Goal: Transaction & Acquisition: Purchase product/service

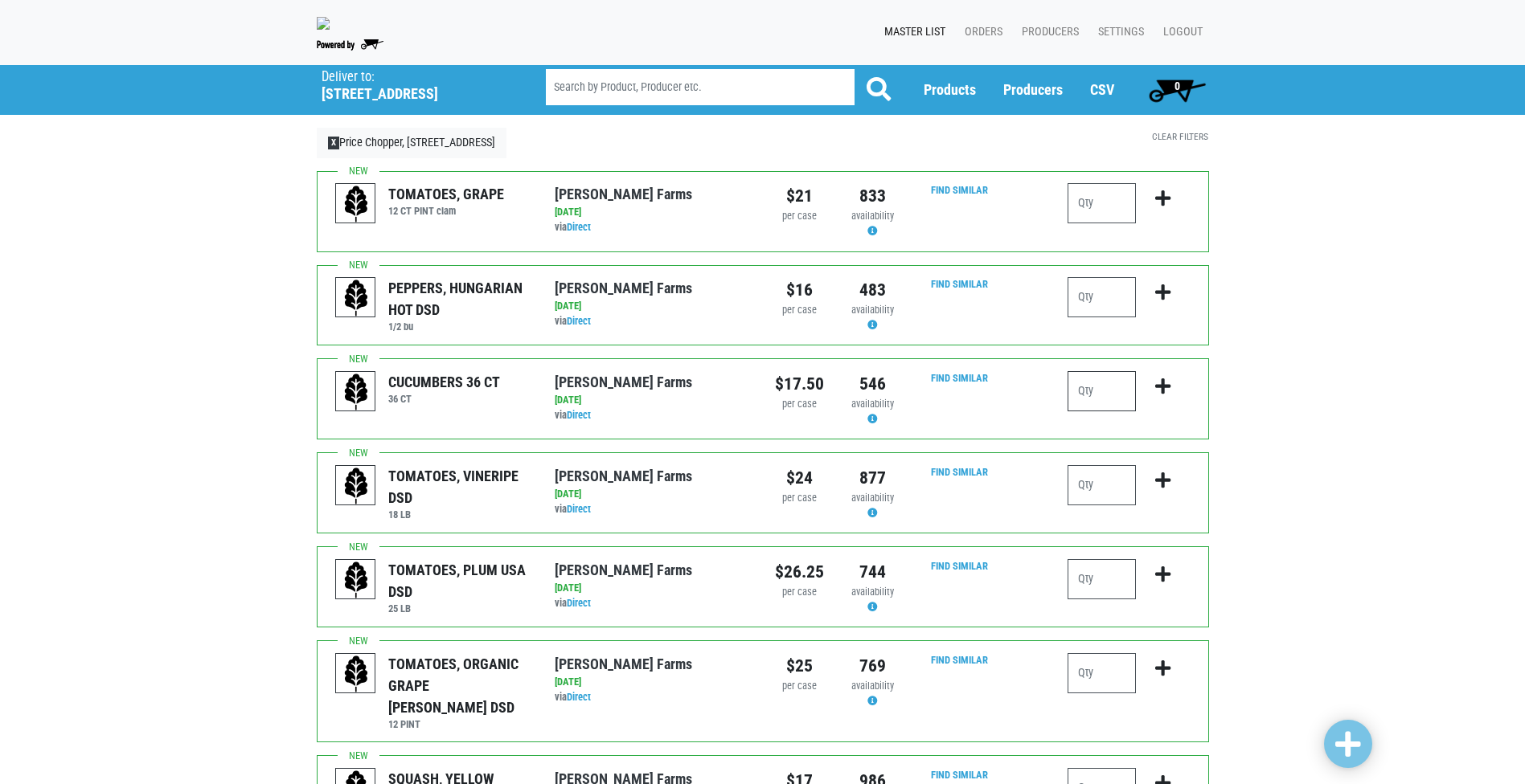
click at [1092, 396] on input "number" at bounding box center [1102, 391] width 69 height 40
click at [1109, 594] on input "number" at bounding box center [1102, 579] width 69 height 40
type input "2"
click at [1169, 574] on icon "submit" at bounding box center [1163, 574] width 15 height 17
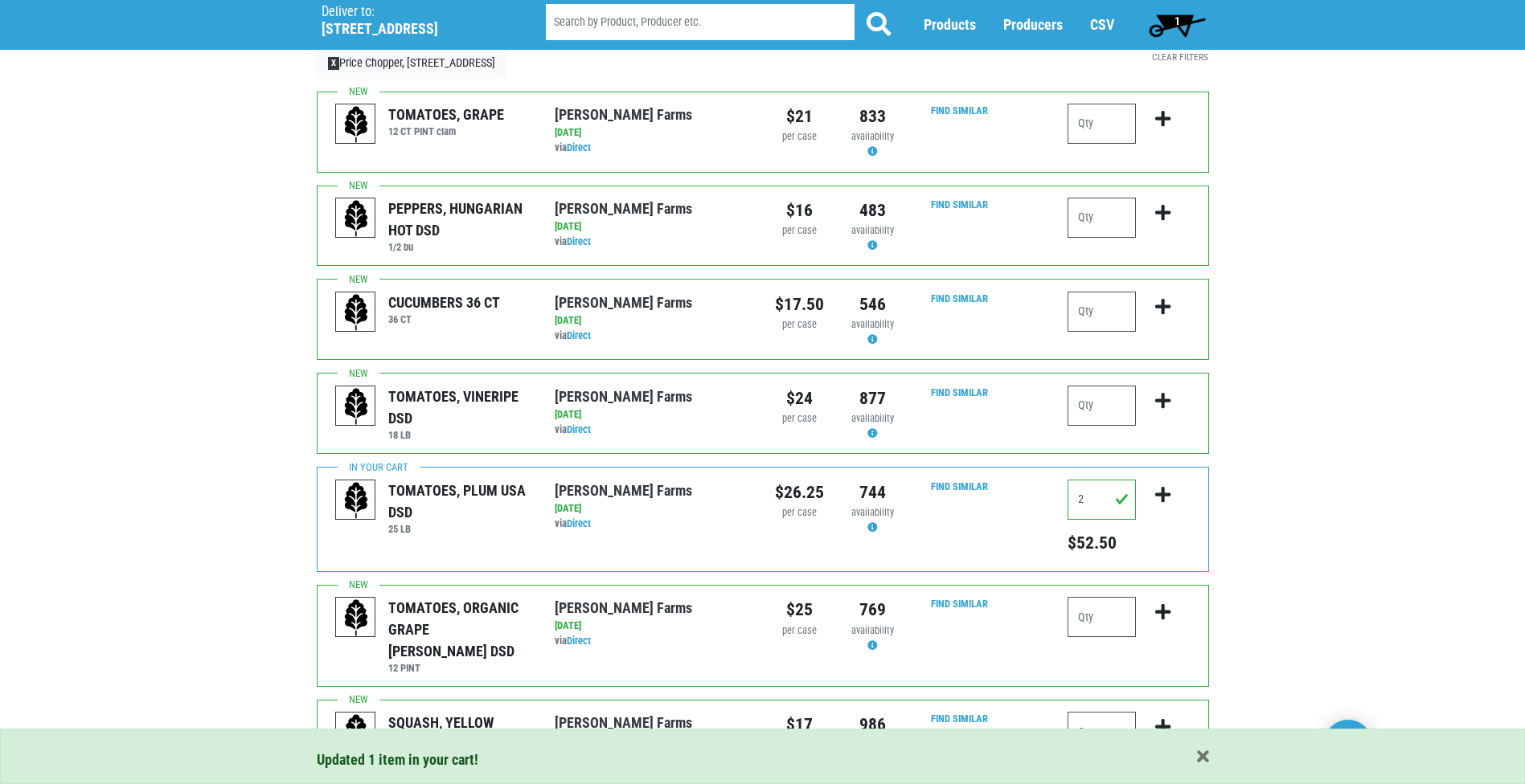
scroll to position [80, 0]
click at [1102, 611] on input "number" at bounding box center [1102, 616] width 69 height 40
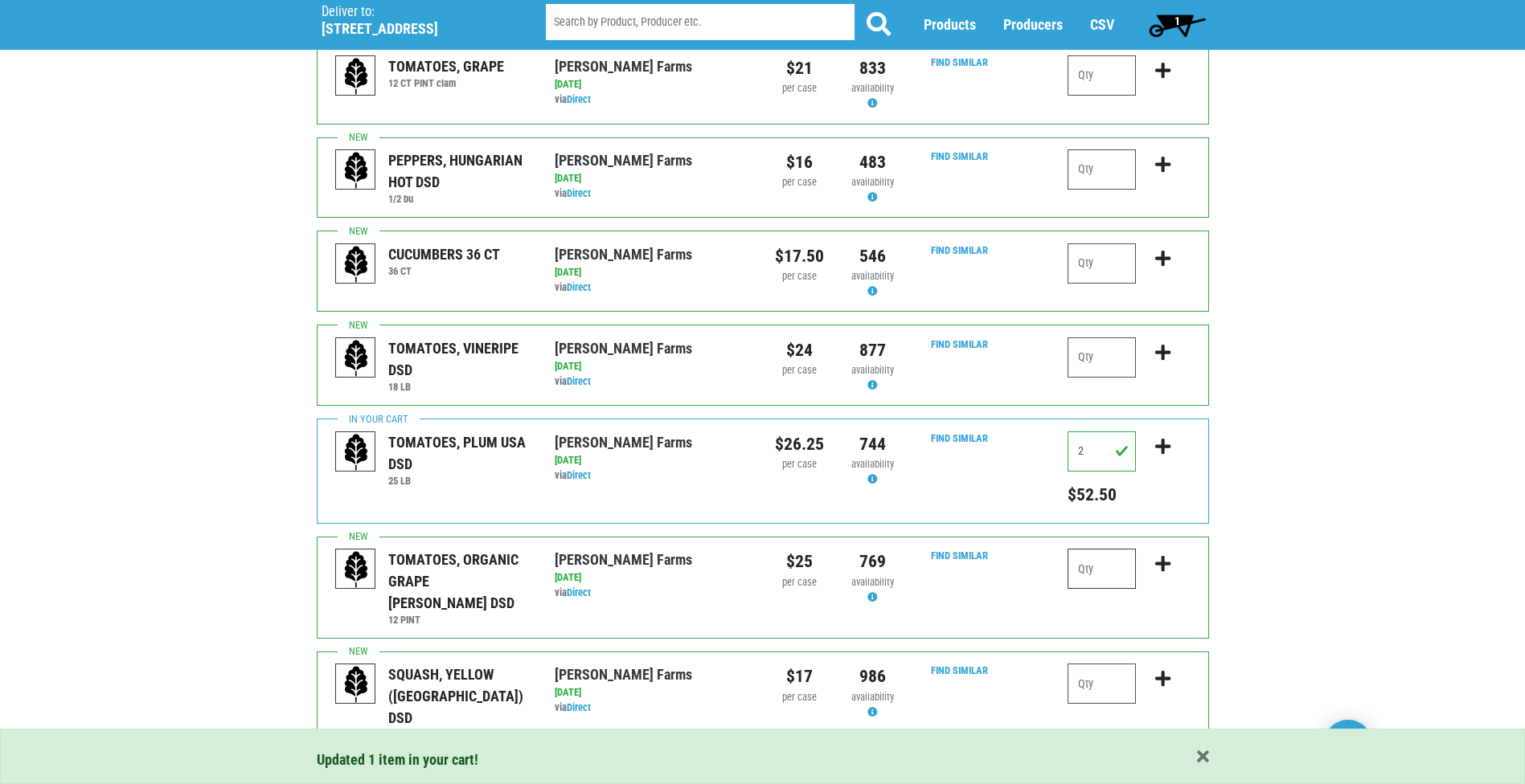
scroll to position [161, 0]
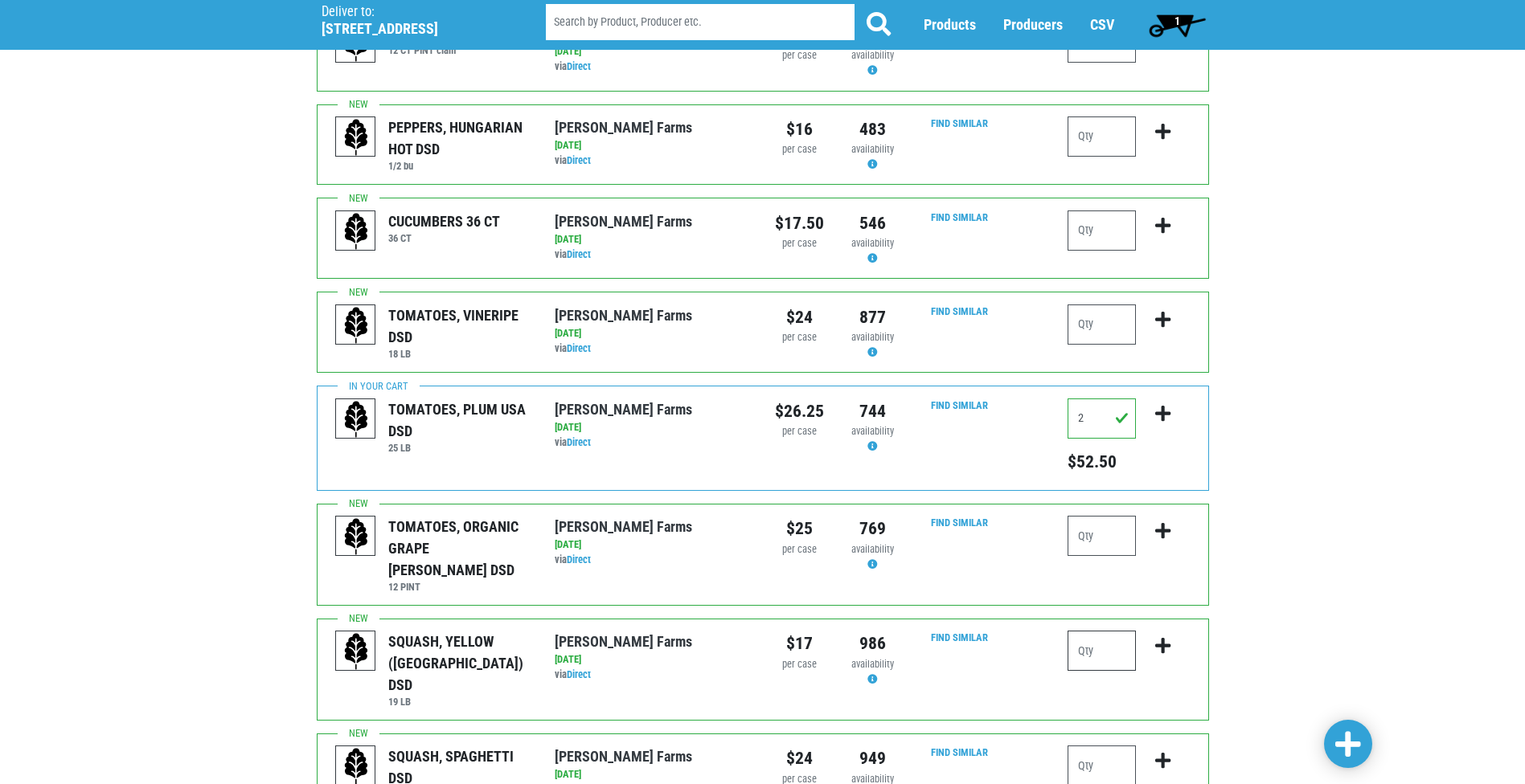
click at [1105, 639] on input "number" at bounding box center [1102, 650] width 69 height 40
type input "1"
click at [1160, 637] on icon "submit" at bounding box center [1163, 645] width 15 height 17
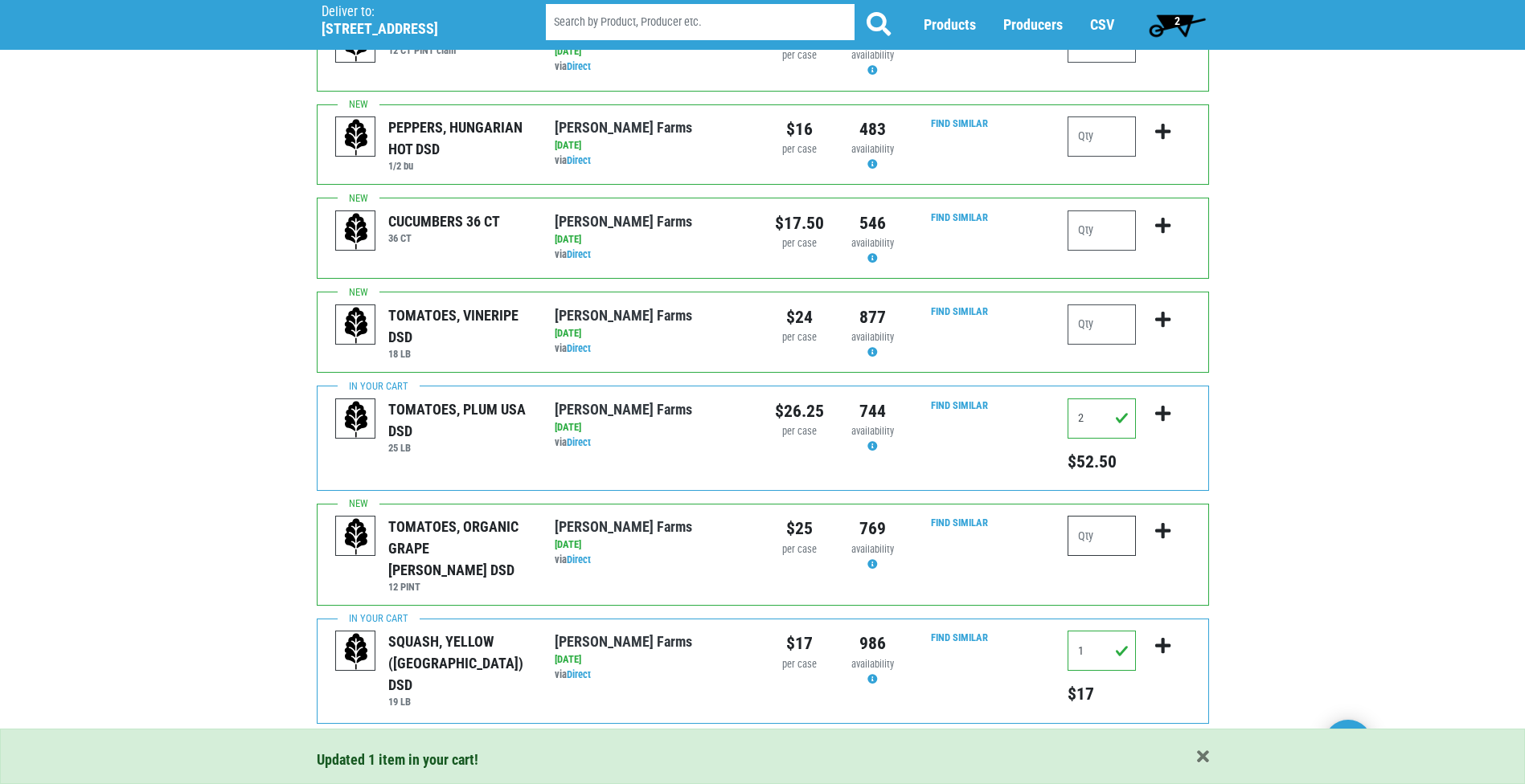
click at [1106, 545] on input "number" at bounding box center [1102, 535] width 69 height 40
click at [1169, 535] on icon "submit" at bounding box center [1163, 530] width 15 height 17
click at [1099, 534] on input "number" at bounding box center [1102, 535] width 69 height 40
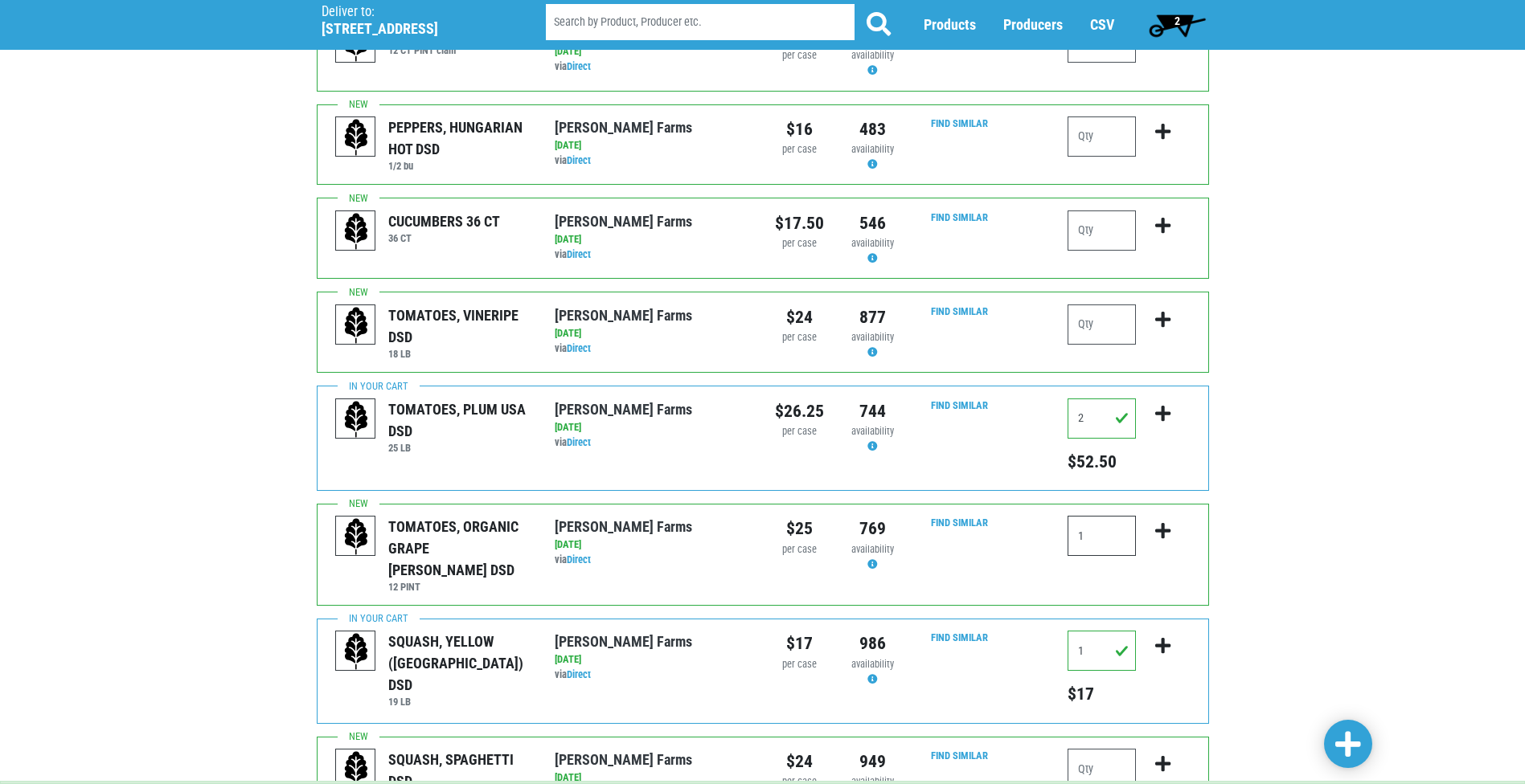
type input "1"
click at [1156, 535] on icon "submit" at bounding box center [1163, 530] width 15 height 17
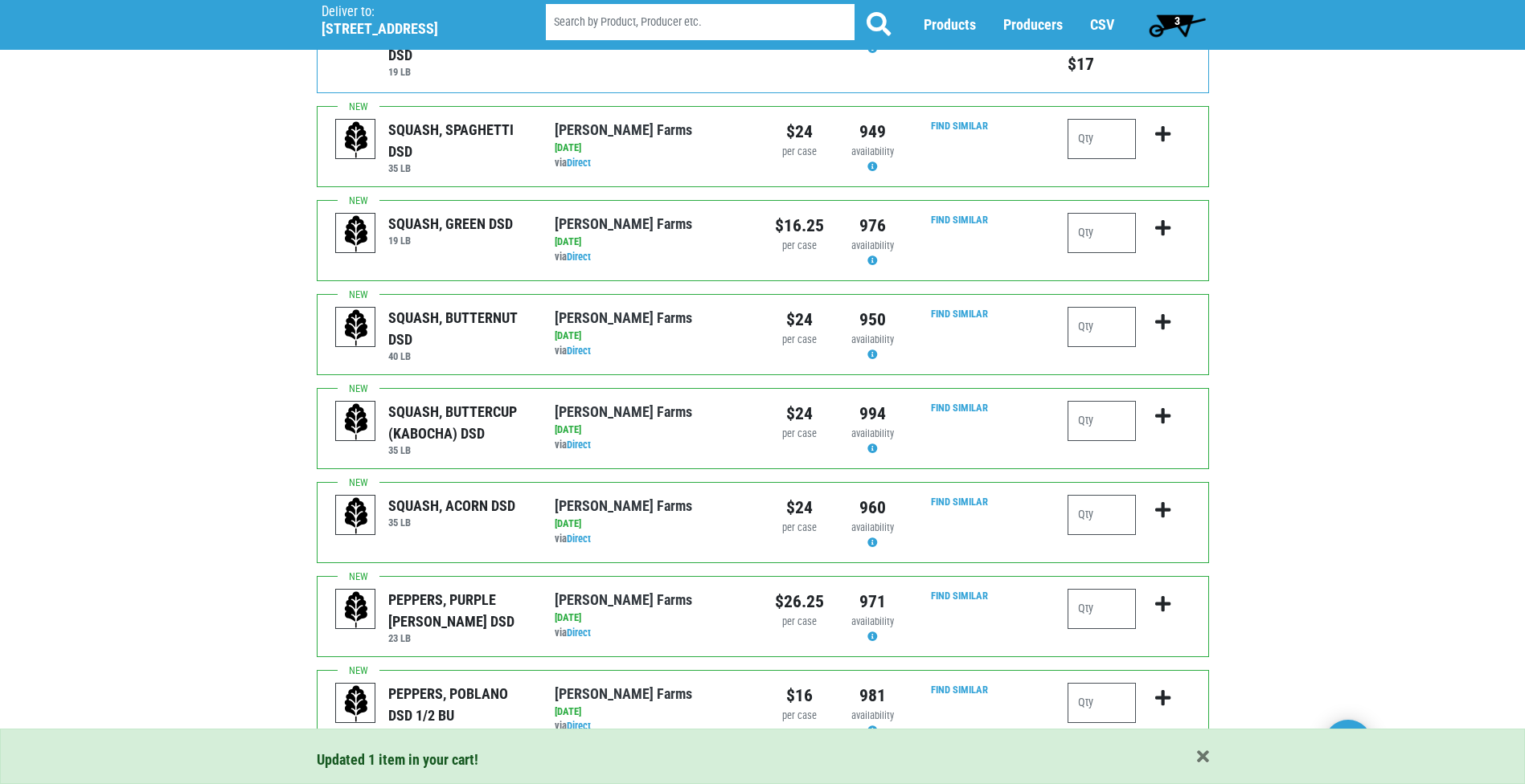
scroll to position [804, 0]
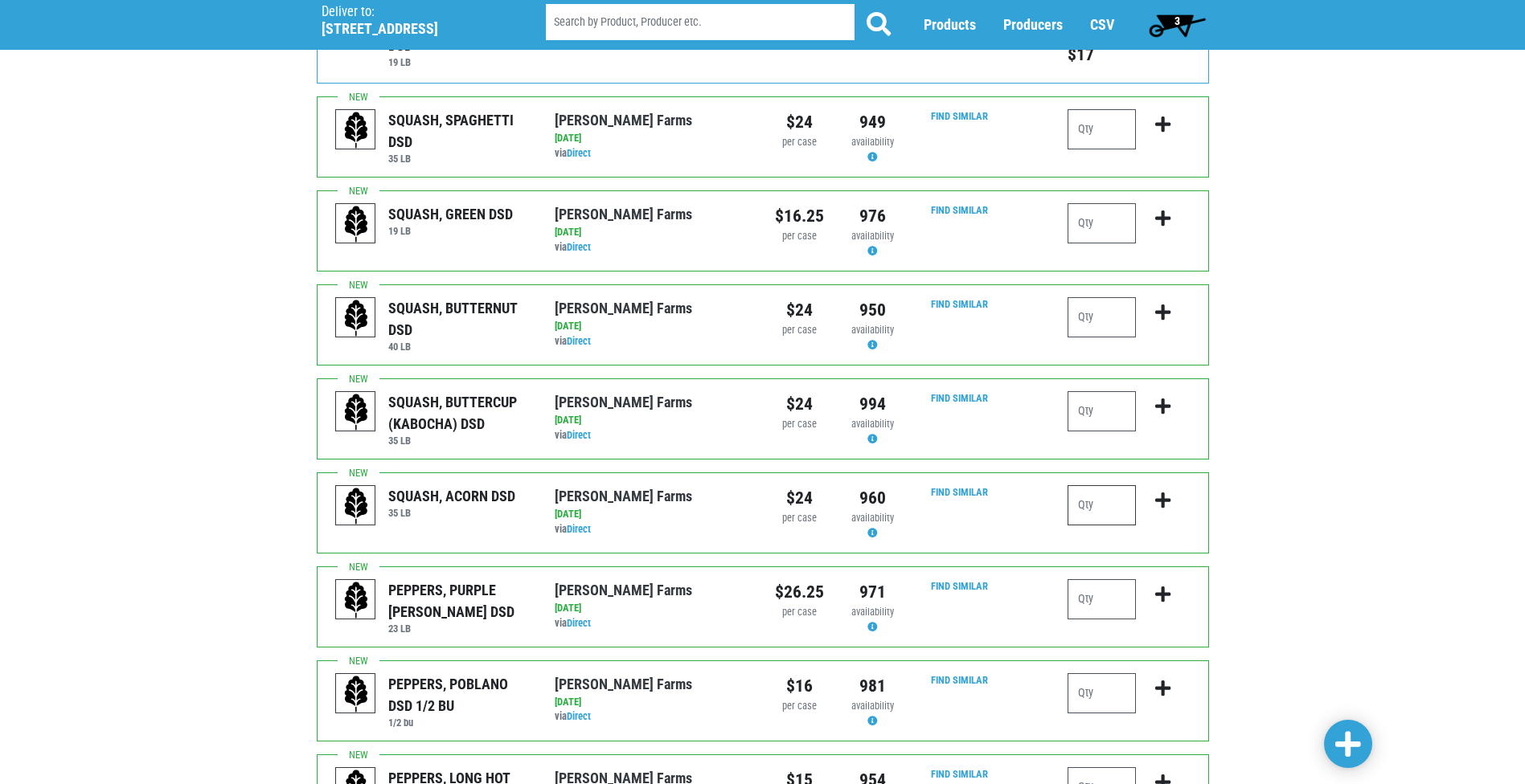
click at [1089, 510] on input "number" at bounding box center [1102, 505] width 69 height 40
type input "1"
click at [1159, 501] on icon "submit" at bounding box center [1163, 500] width 15 height 17
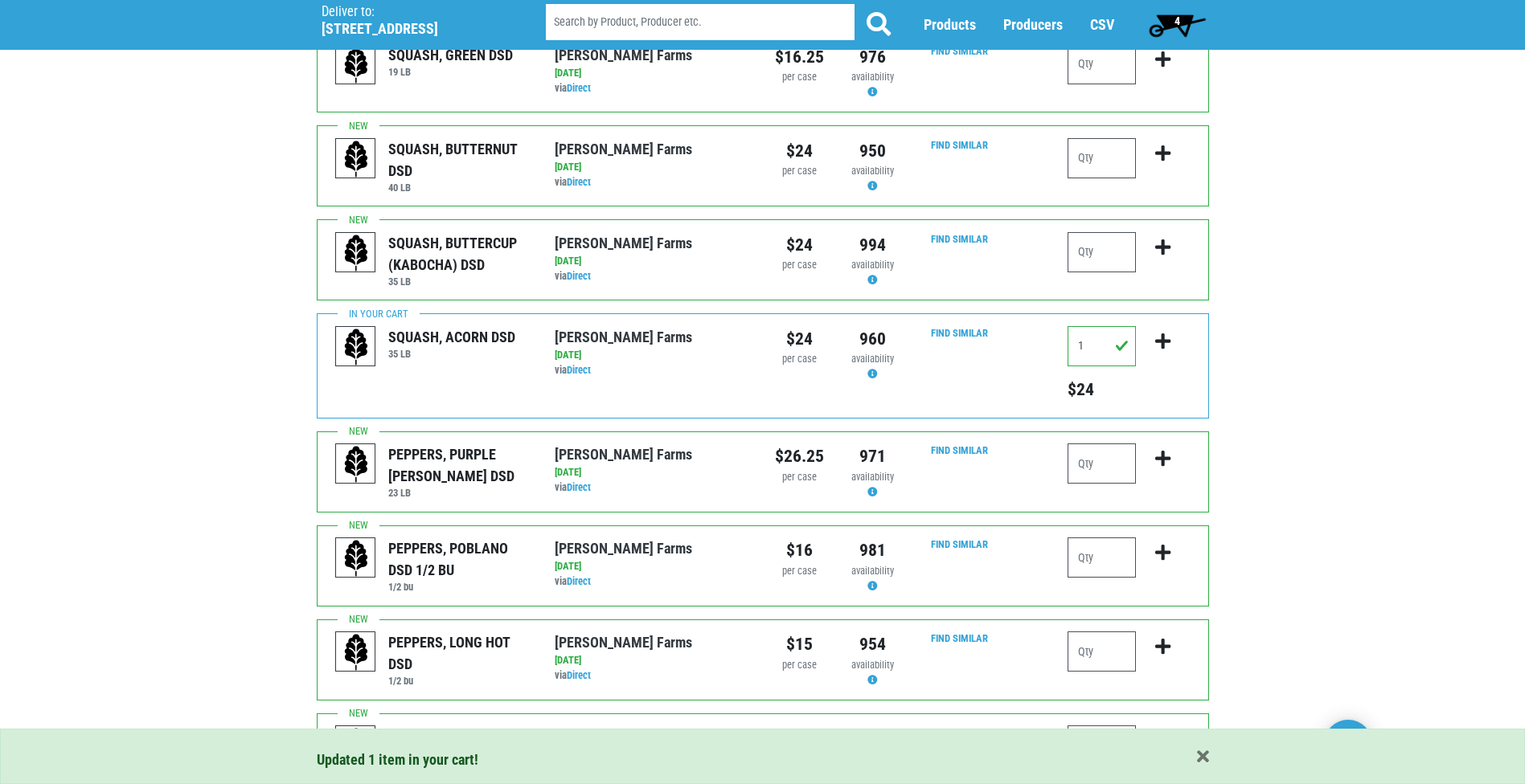
scroll to position [964, 0]
click at [1109, 468] on input "number" at bounding box center [1102, 462] width 69 height 40
type input "1"
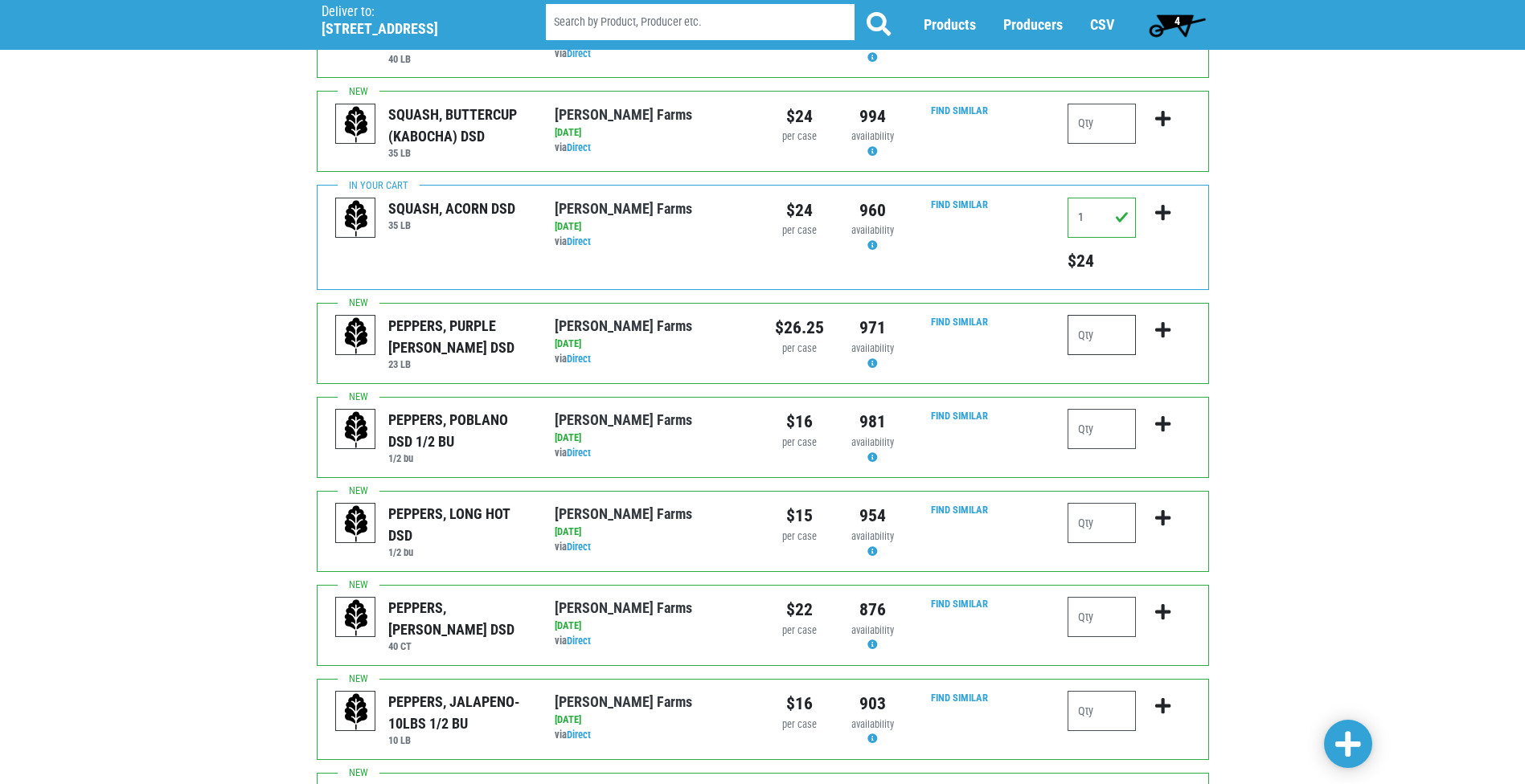
scroll to position [1125, 0]
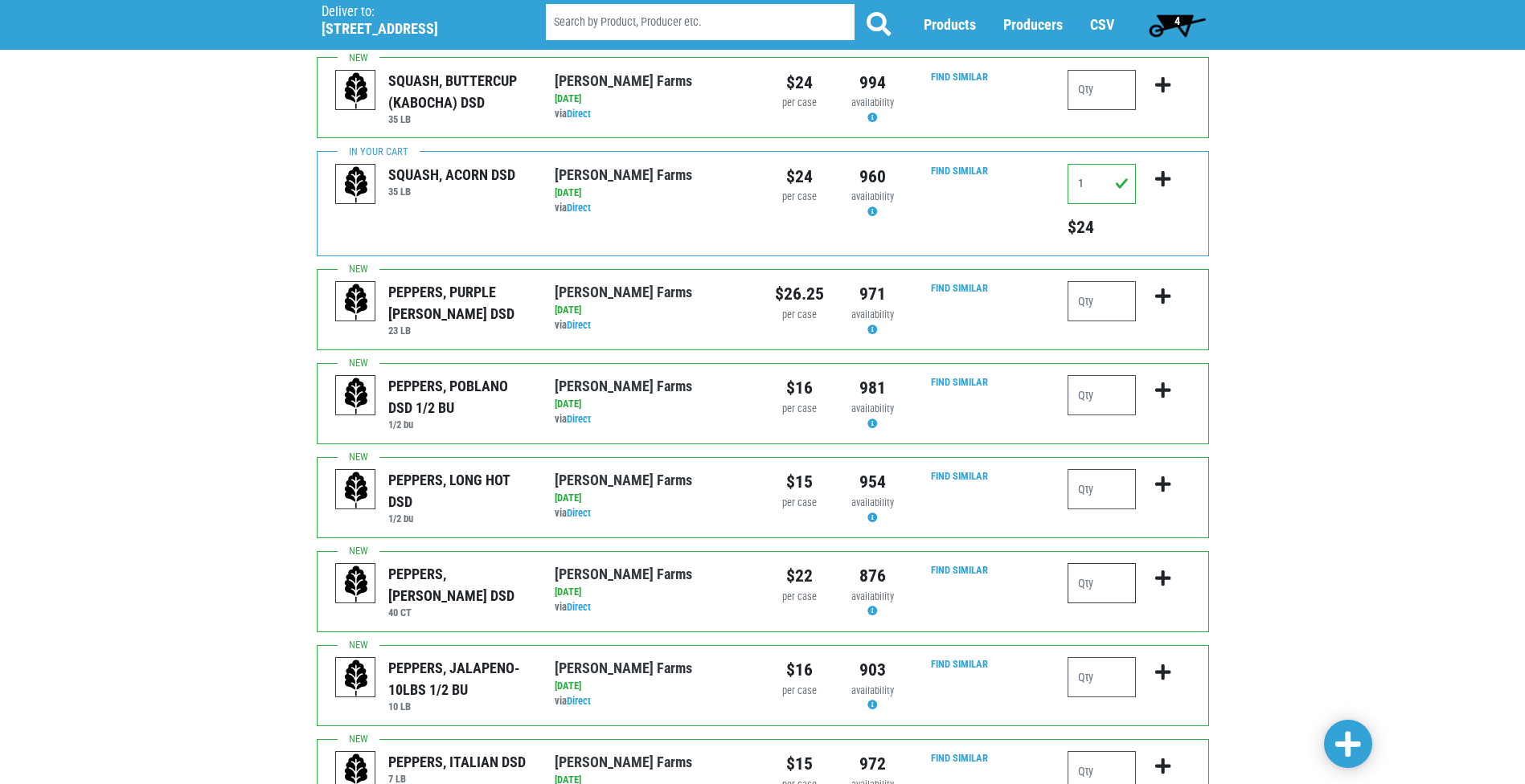
click at [1089, 588] on input "number" at bounding box center [1102, 583] width 69 height 40
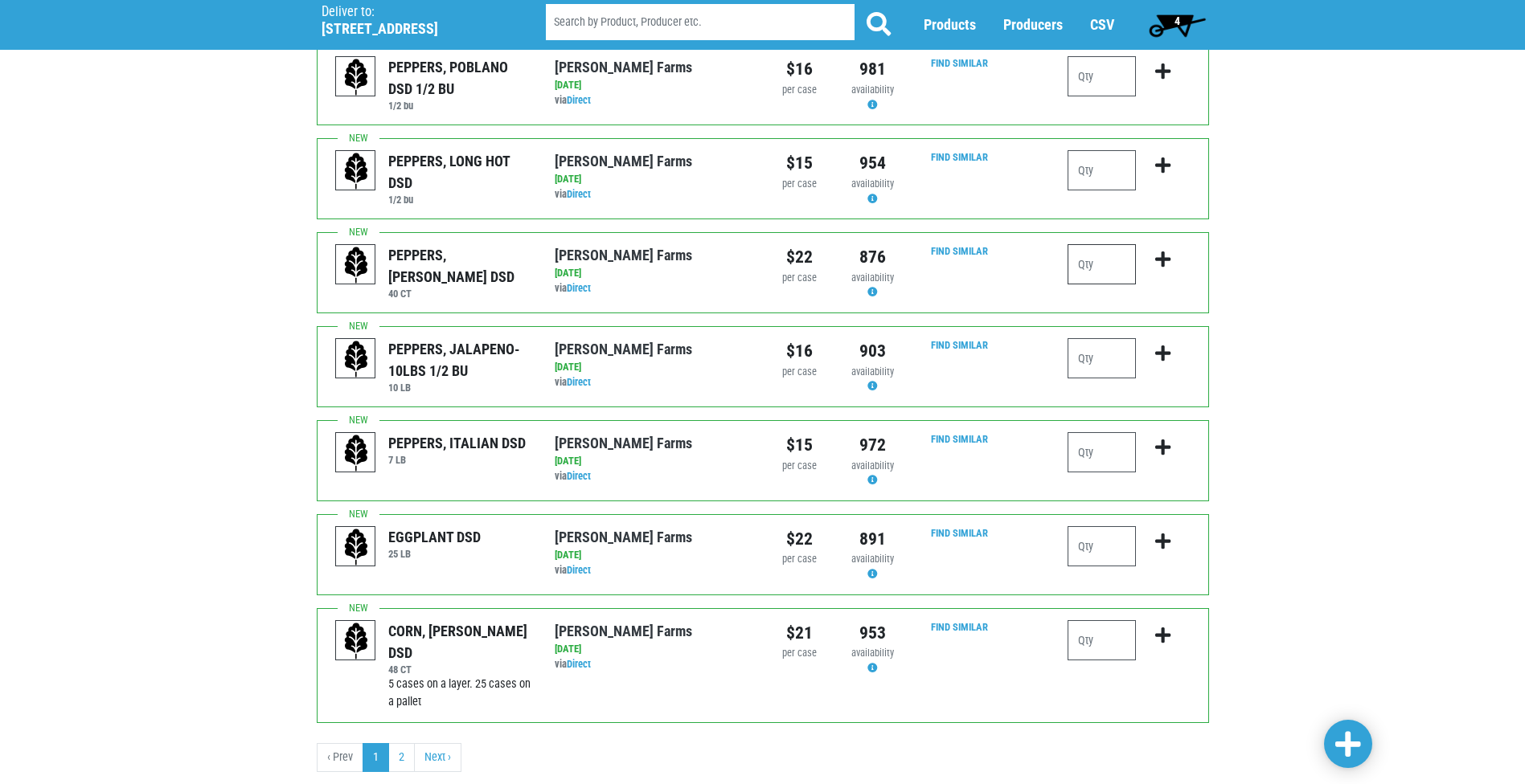
scroll to position [1447, 0]
click at [398, 747] on link "2" at bounding box center [402, 755] width 26 height 29
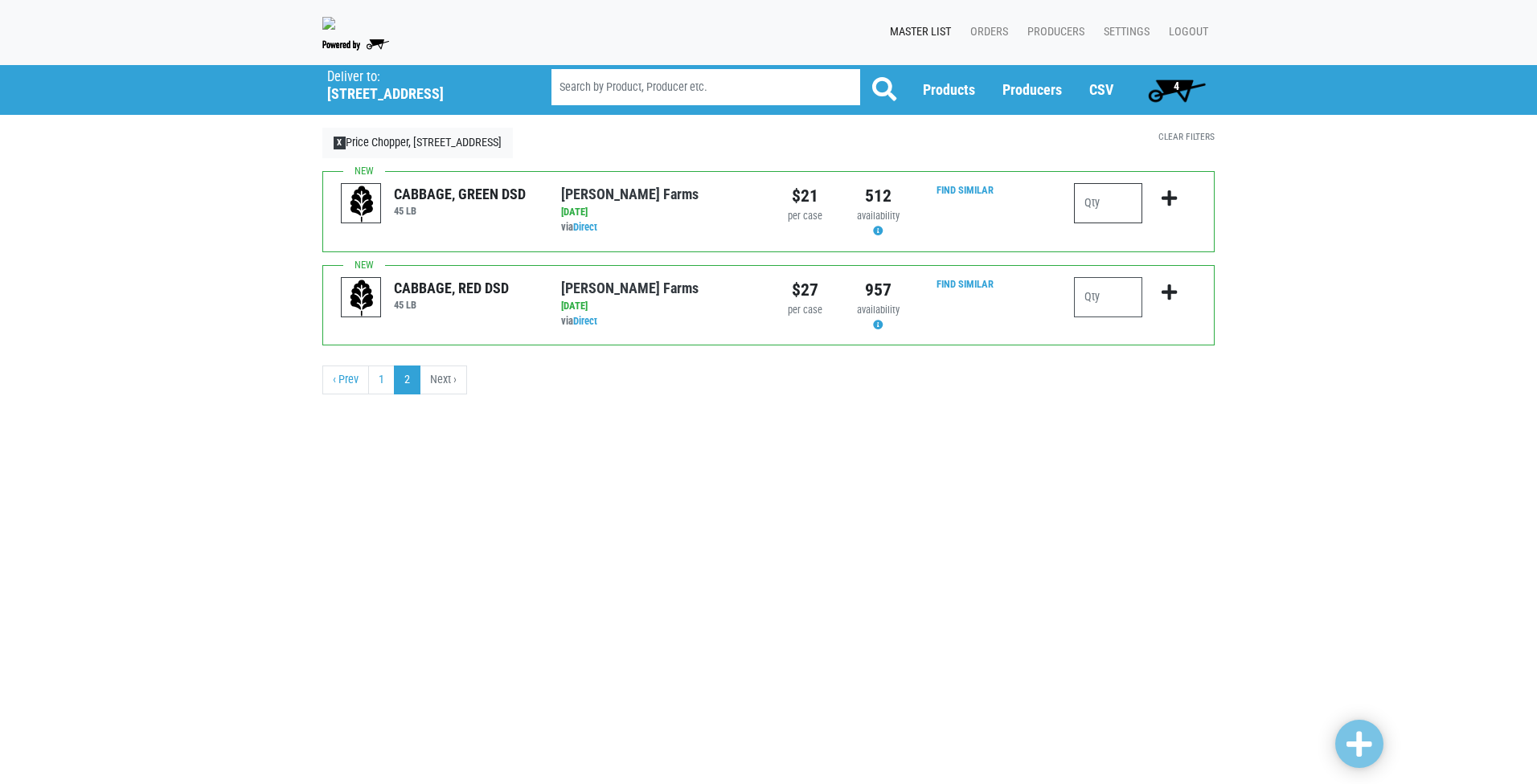
click at [1117, 198] on input "number" at bounding box center [1107, 203] width 69 height 40
type input "4"
click at [1165, 202] on icon "submit" at bounding box center [1168, 198] width 15 height 17
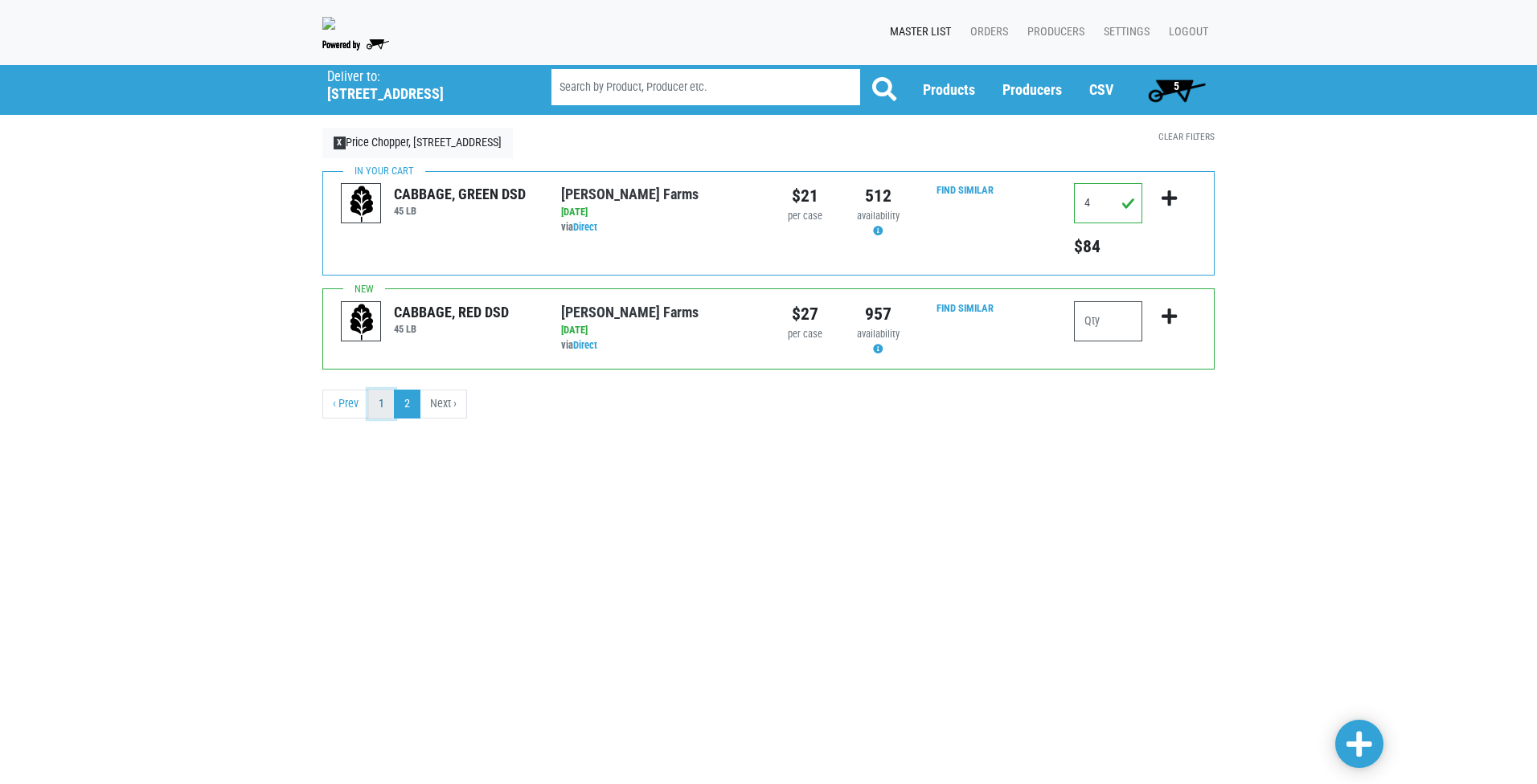
click at [378, 405] on link "1" at bounding box center [381, 404] width 26 height 29
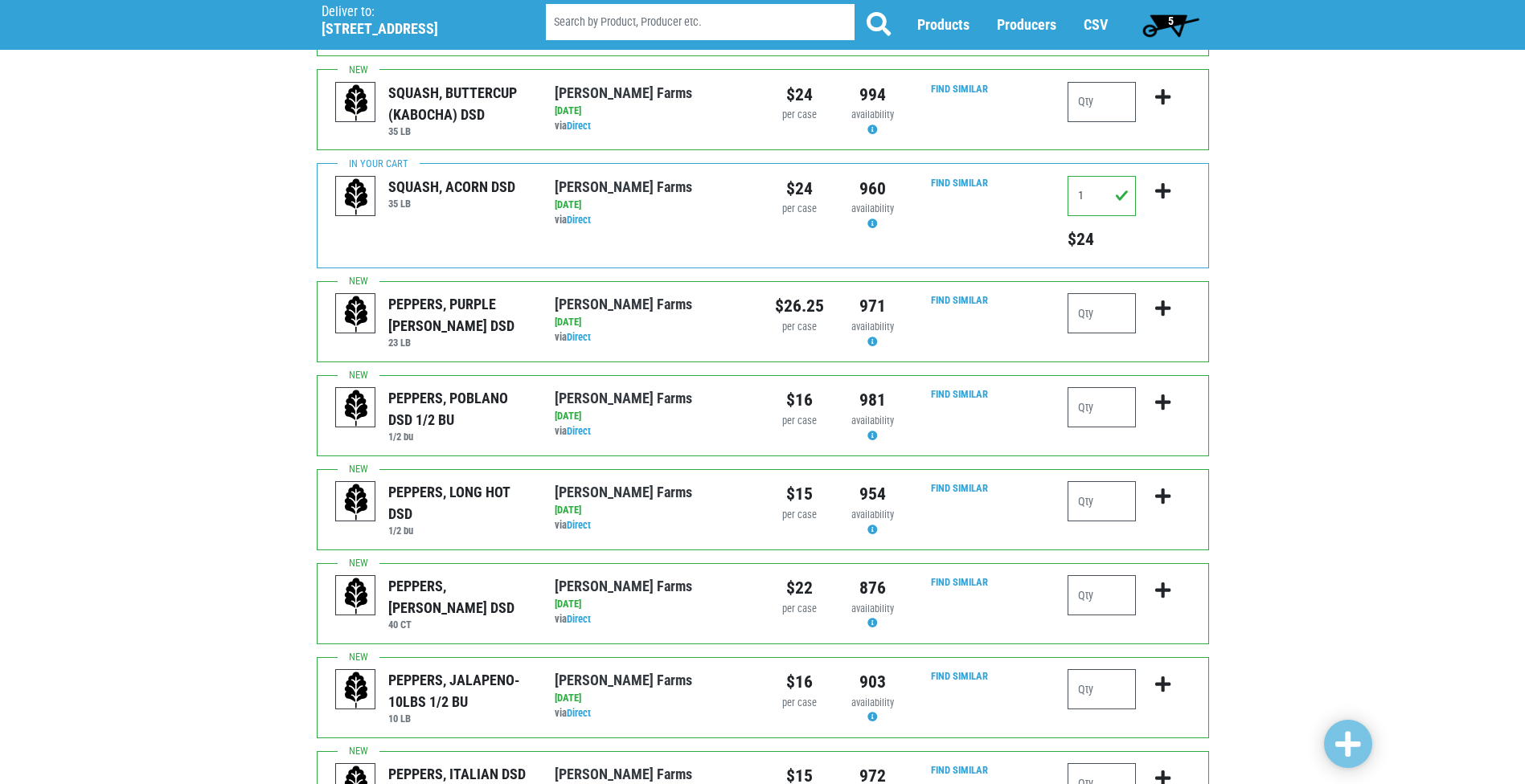
scroll to position [1125, 0]
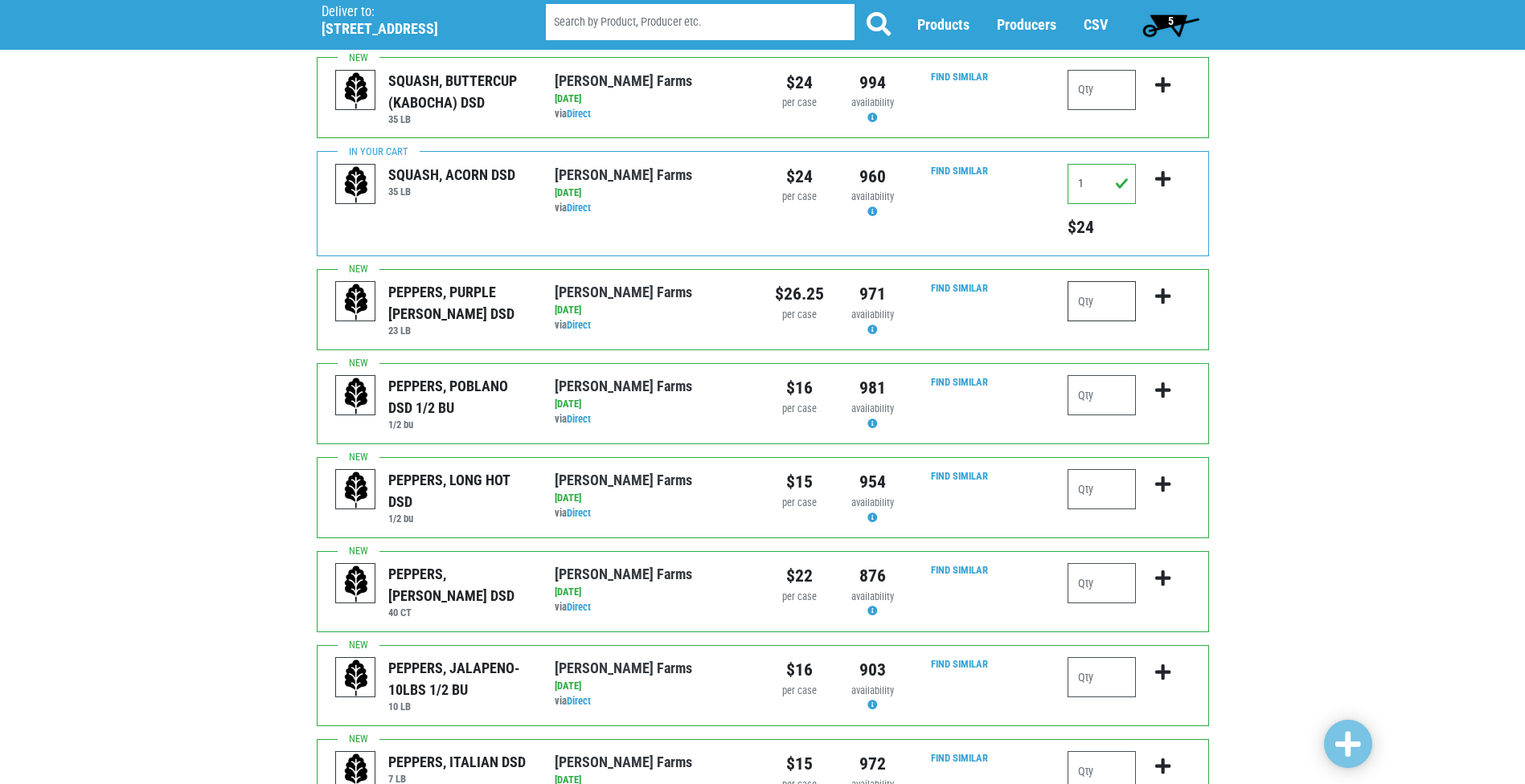
click at [1091, 297] on input "number" at bounding box center [1102, 301] width 69 height 40
type input "1"
click at [1167, 301] on icon "submit" at bounding box center [1163, 296] width 15 height 17
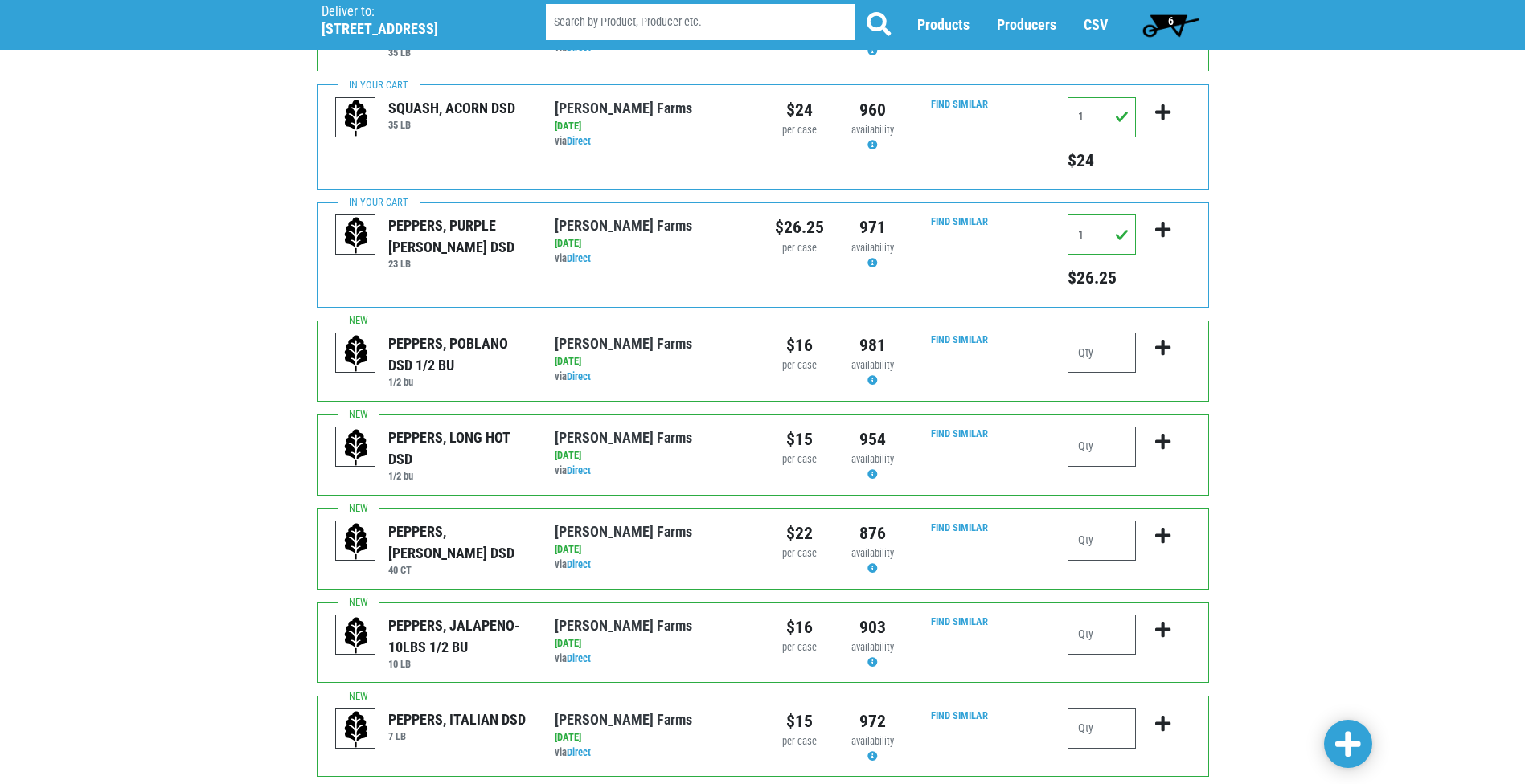
scroll to position [1187, 0]
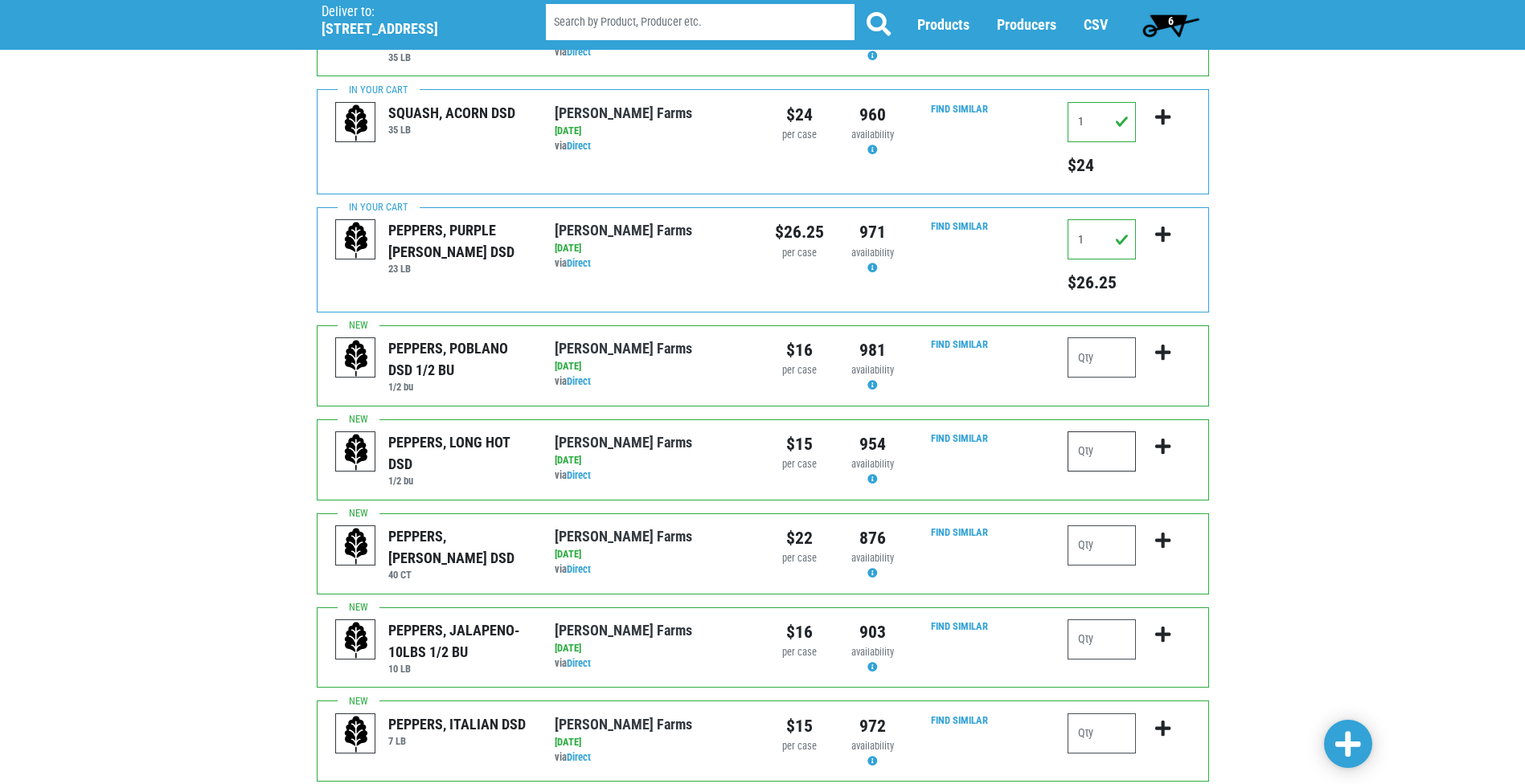
click at [1103, 446] on input "number" at bounding box center [1102, 451] width 69 height 40
type input "1"
click at [1168, 441] on icon "submit" at bounding box center [1163, 446] width 15 height 17
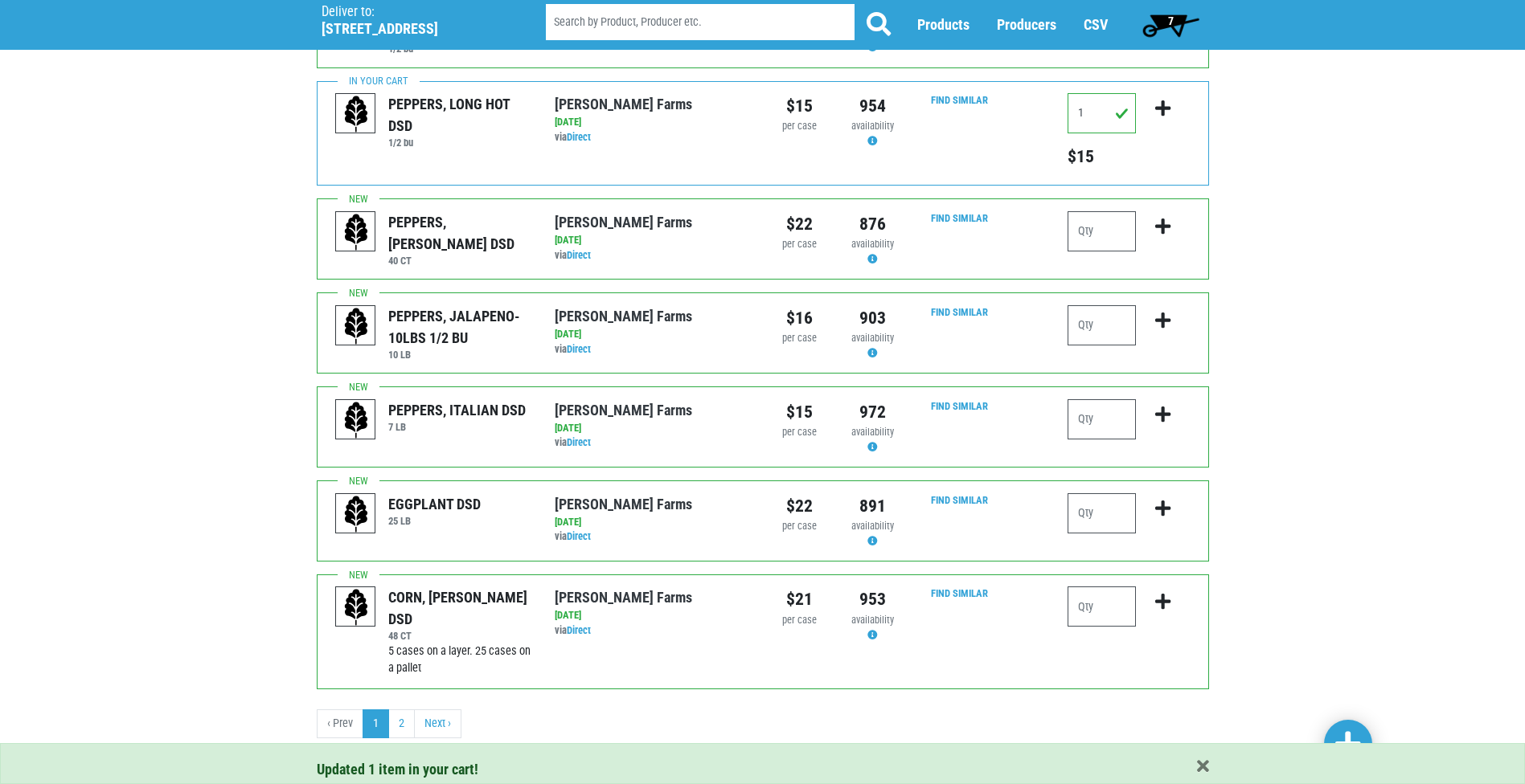
scroll to position [1532, 0]
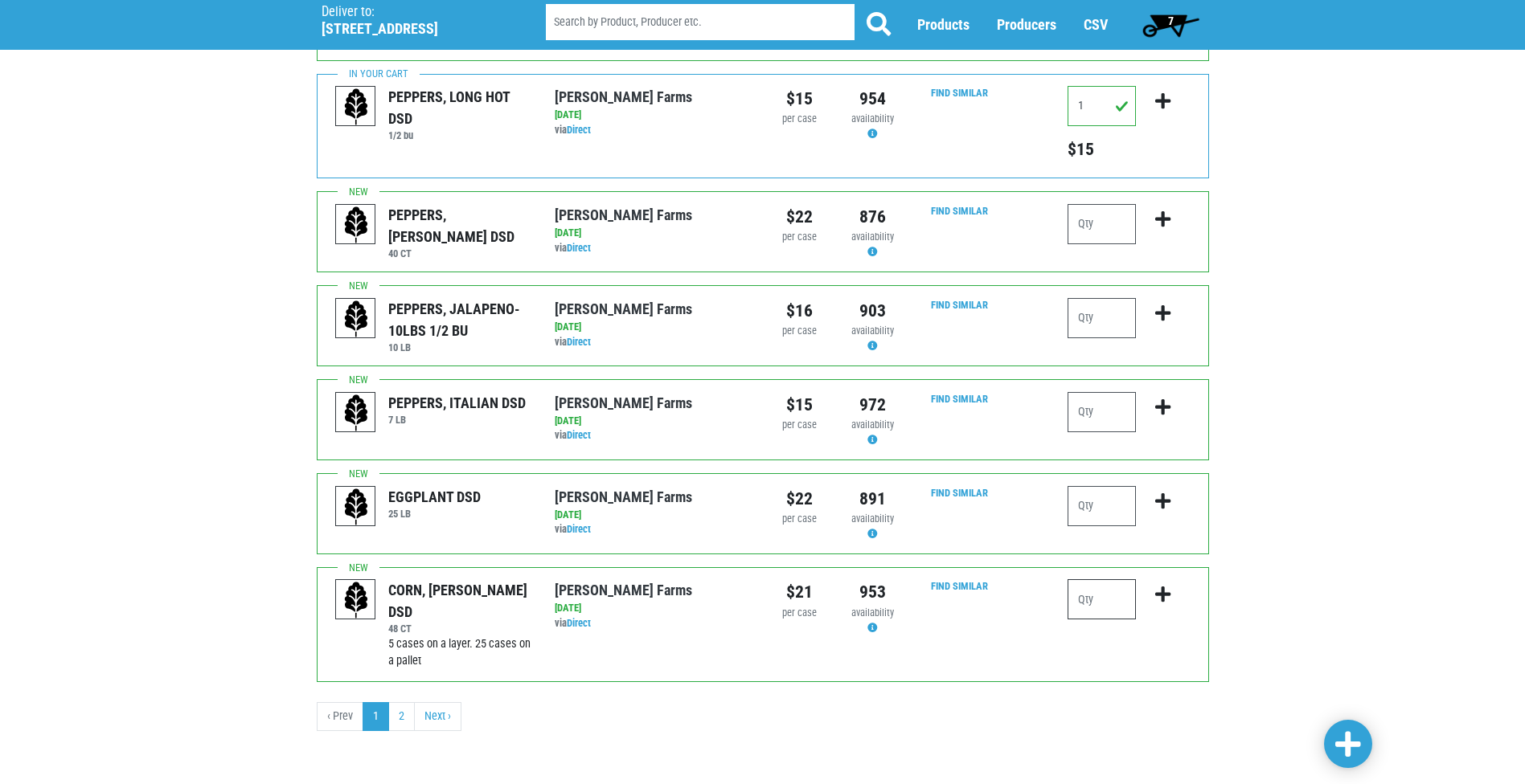
click at [1123, 599] on input "number" at bounding box center [1102, 599] width 69 height 40
click at [1113, 510] on input "number" at bounding box center [1102, 506] width 69 height 40
type input "1"
click at [1159, 504] on icon "submit" at bounding box center [1163, 501] width 15 height 17
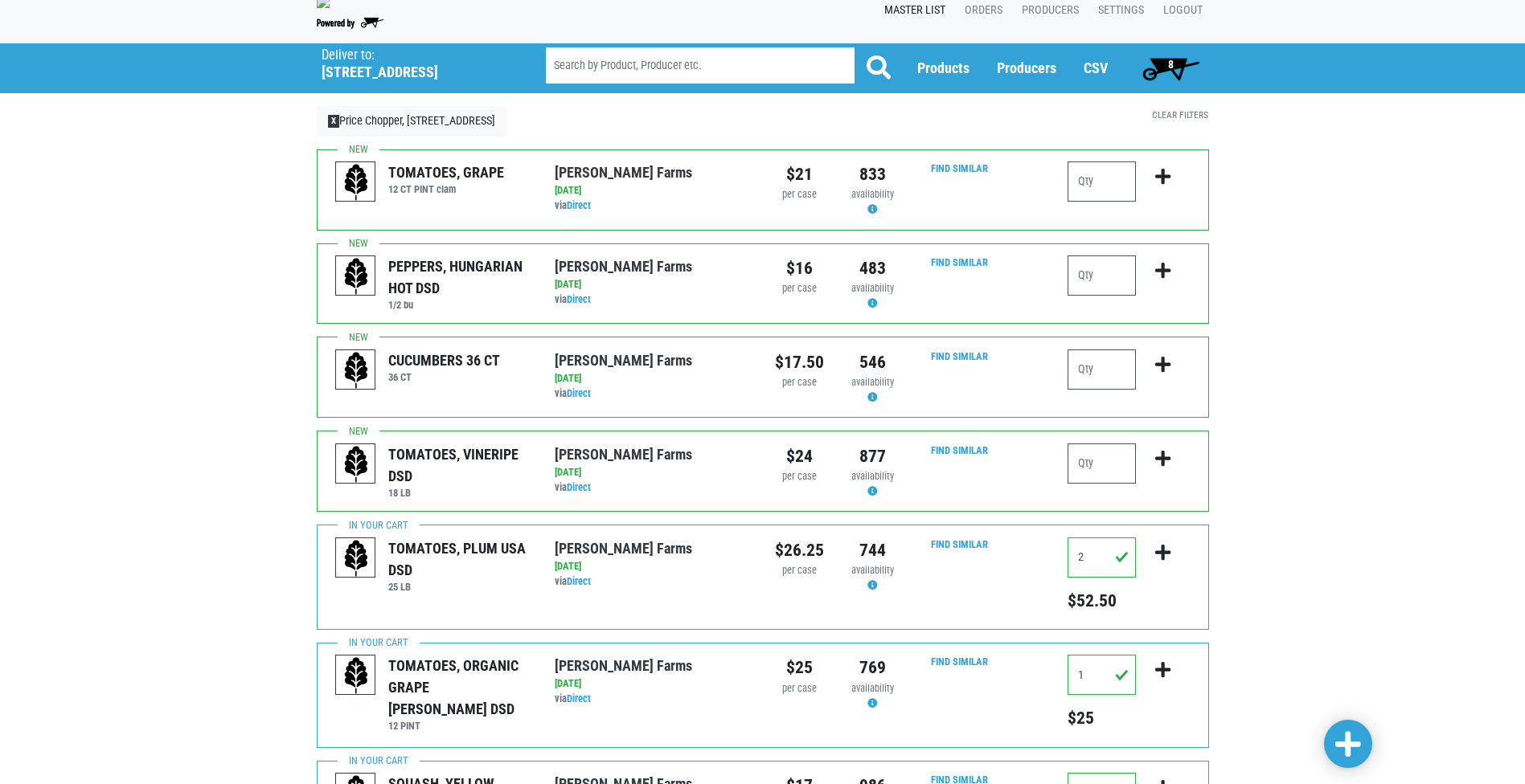
scroll to position [6, 0]
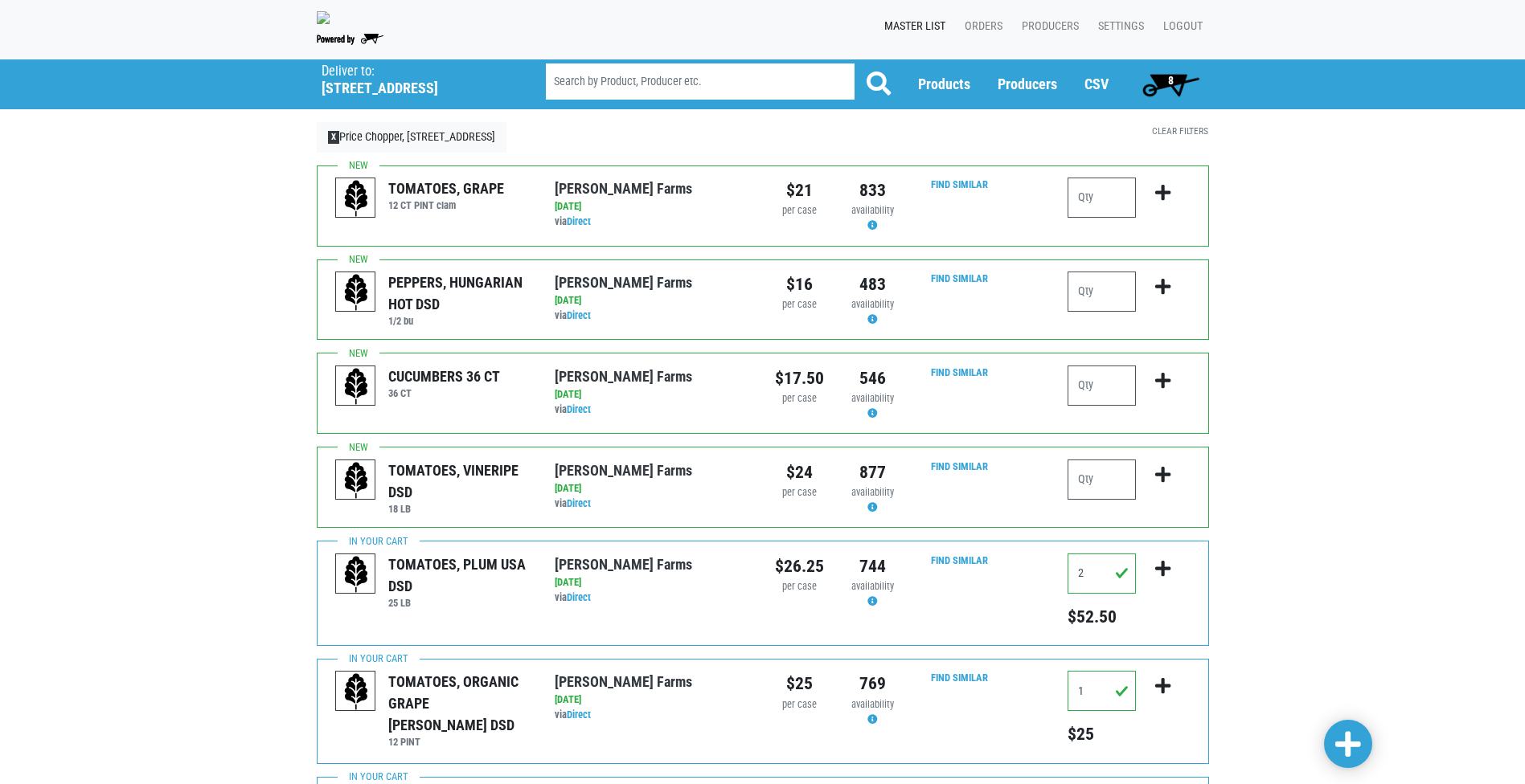
click at [1160, 80] on span "8" at bounding box center [1170, 84] width 72 height 32
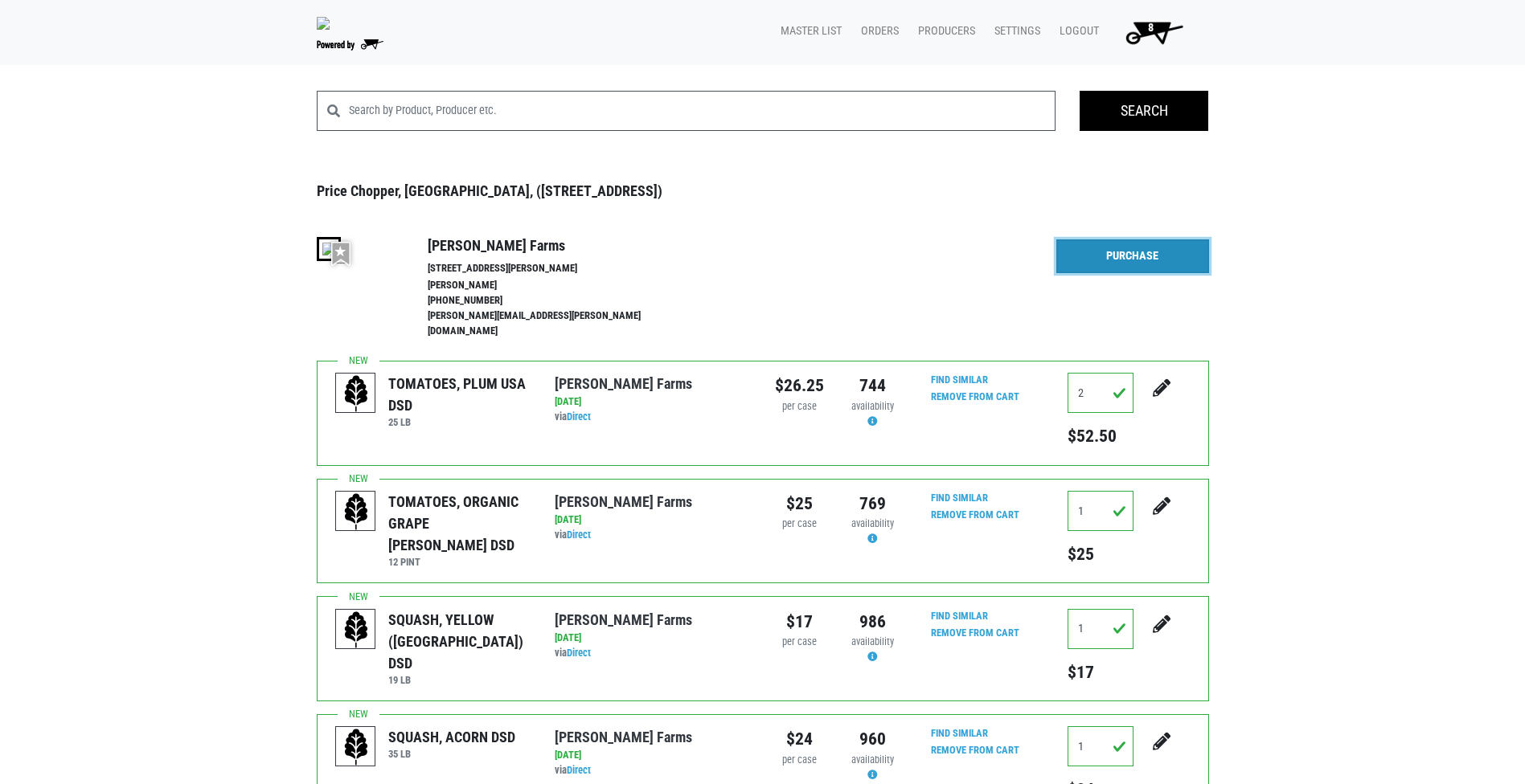
click at [1133, 261] on link "Purchase" at bounding box center [1132, 256] width 153 height 34
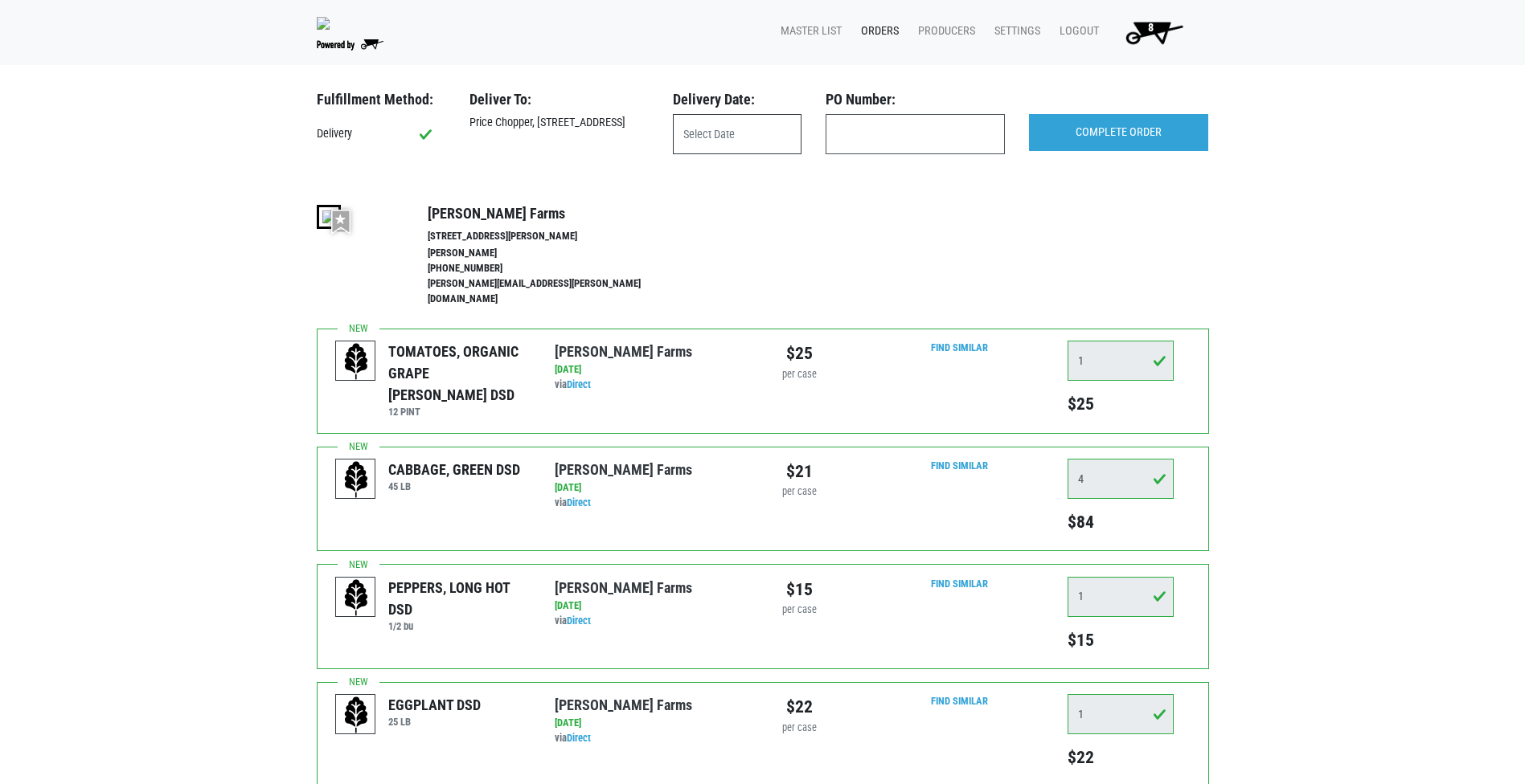
click at [726, 131] on input "text" at bounding box center [737, 134] width 129 height 40
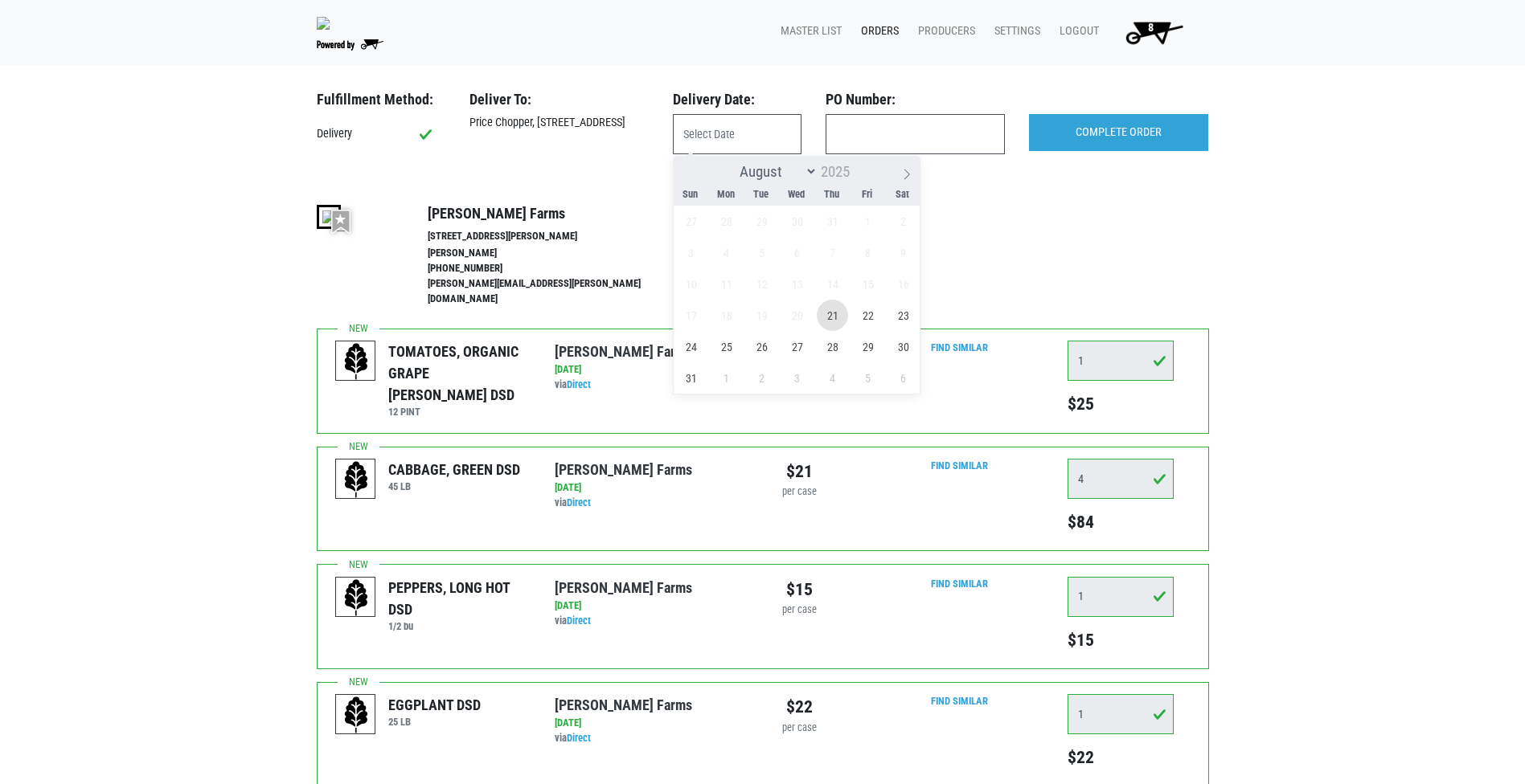
click at [836, 330] on span "21" at bounding box center [832, 316] width 31 height 31
type input "[DATE]"
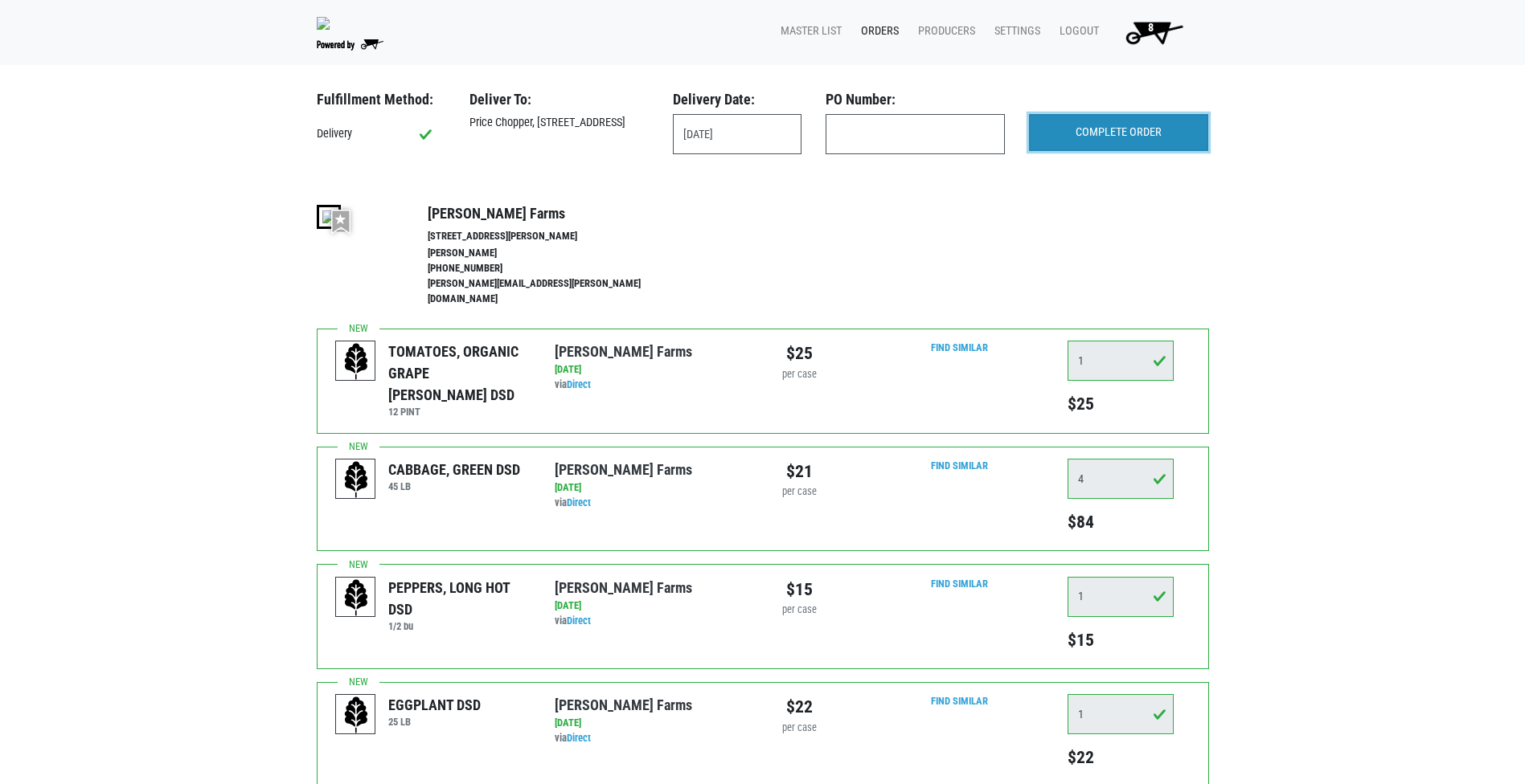
click at [1170, 146] on input "COMPLETE ORDER" at bounding box center [1118, 132] width 179 height 37
